Goal: Information Seeking & Learning: Learn about a topic

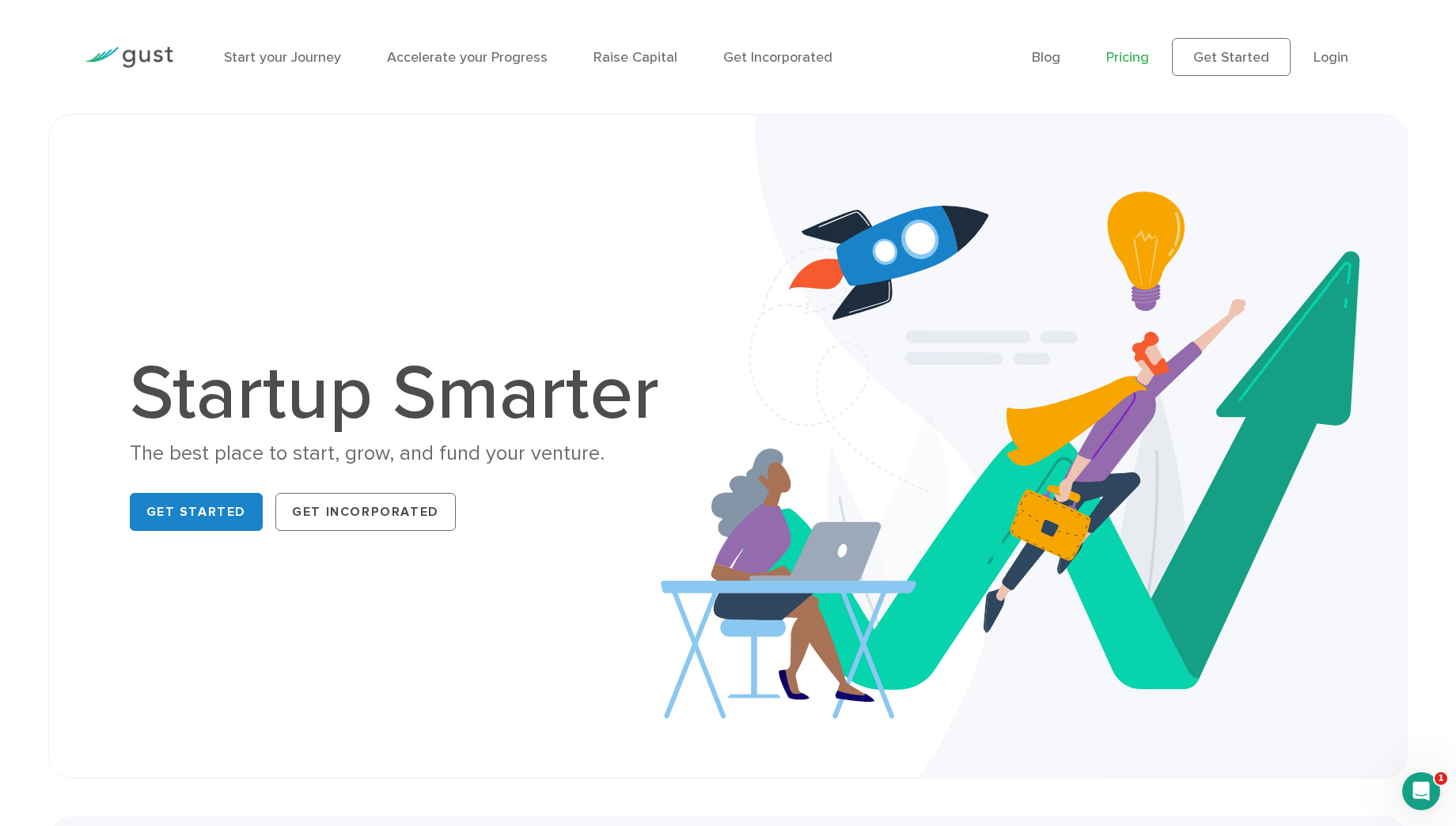
click at [1127, 61] on link "Pricing" at bounding box center [1127, 57] width 43 height 17
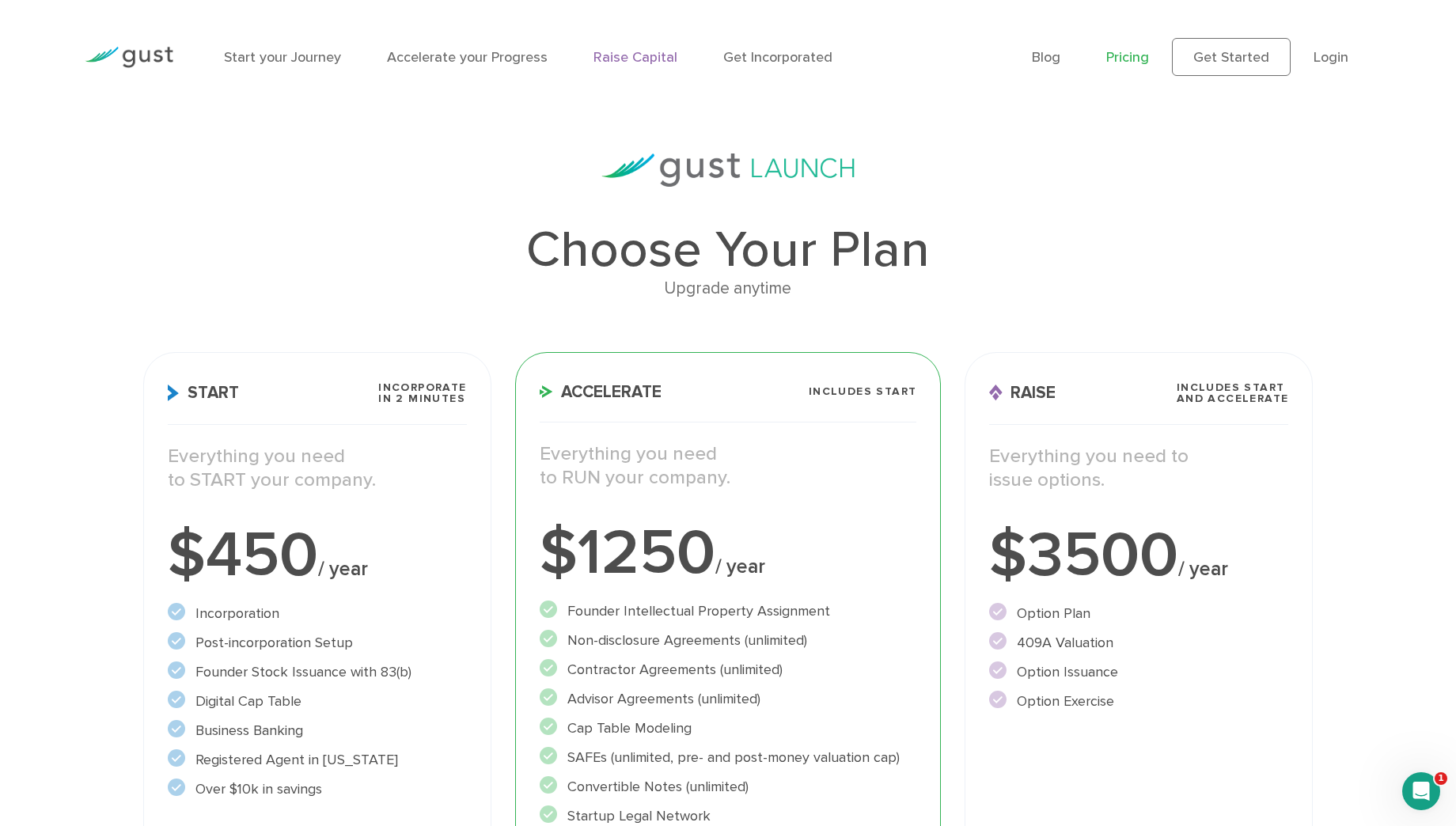
click at [615, 59] on link "Raise Capital" at bounding box center [635, 57] width 83 height 17
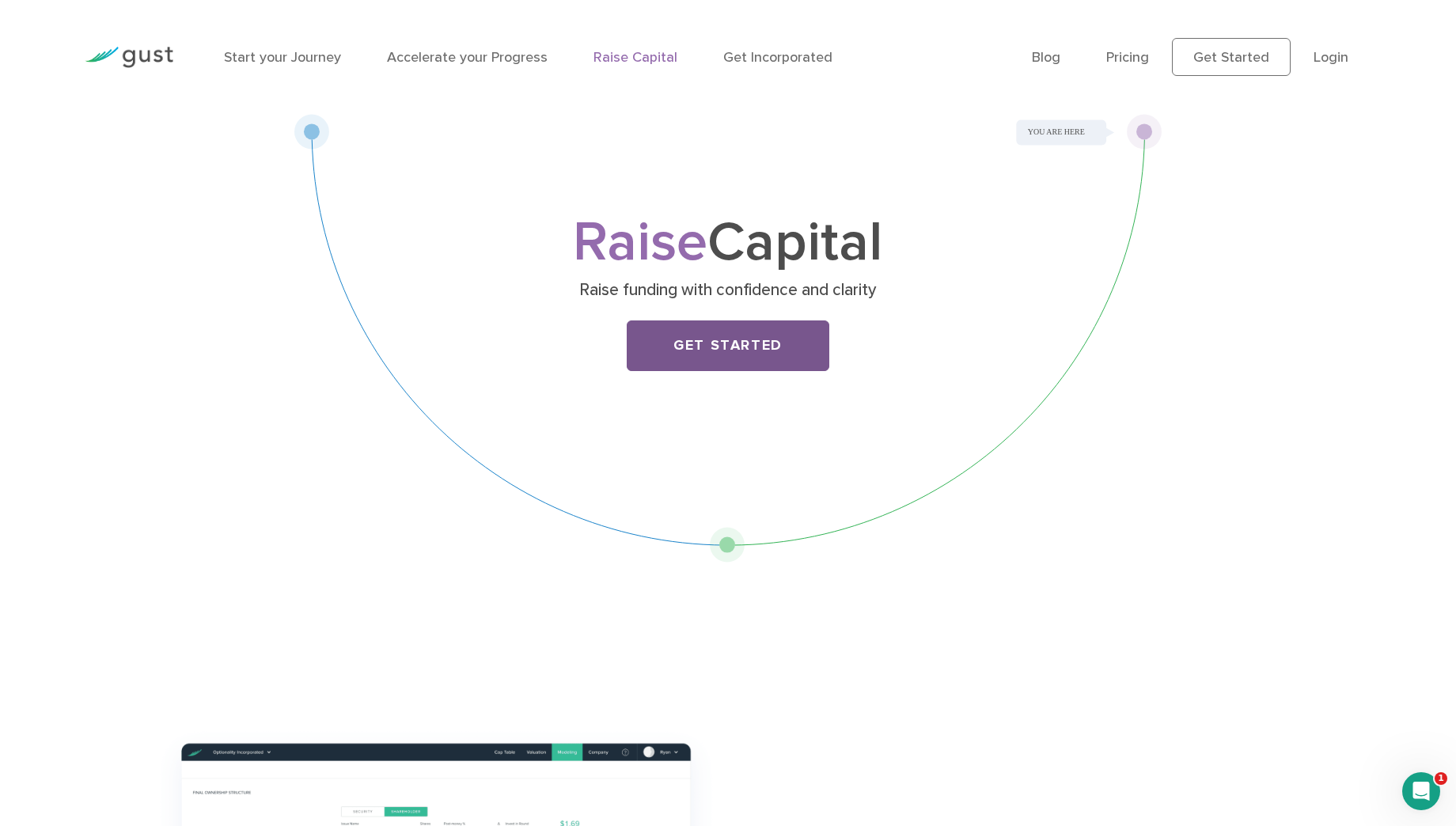
click at [715, 348] on link "Get Started" at bounding box center [728, 346] width 203 height 50
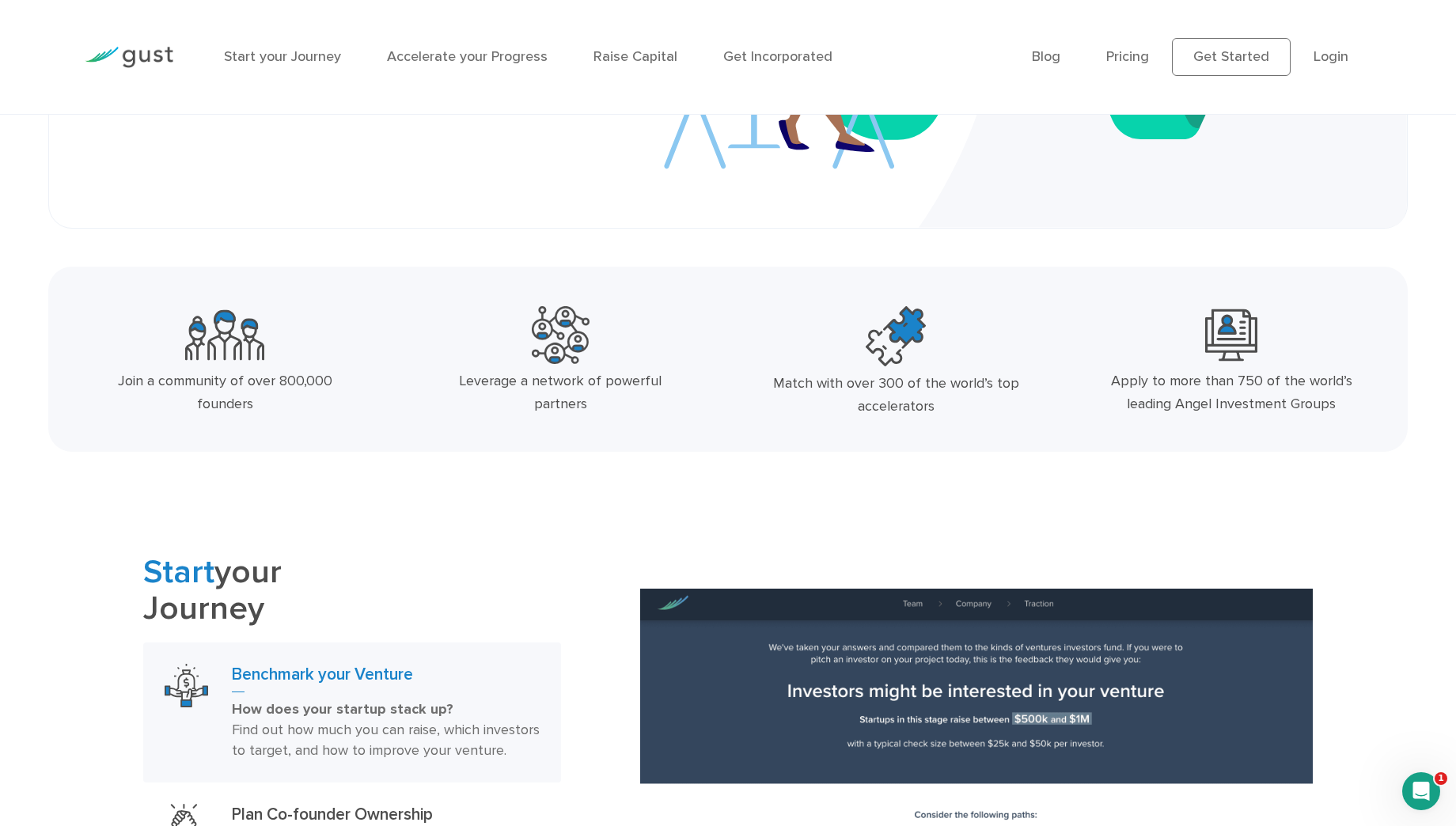
scroll to position [593, 0]
